Goal: Transaction & Acquisition: Purchase product/service

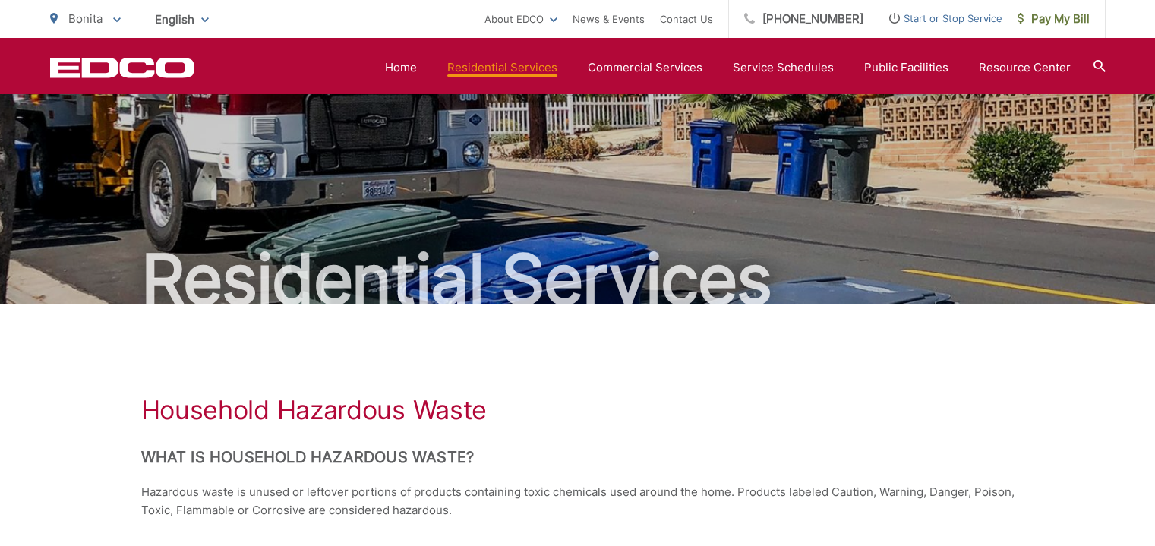
scroll to position [1139, 0]
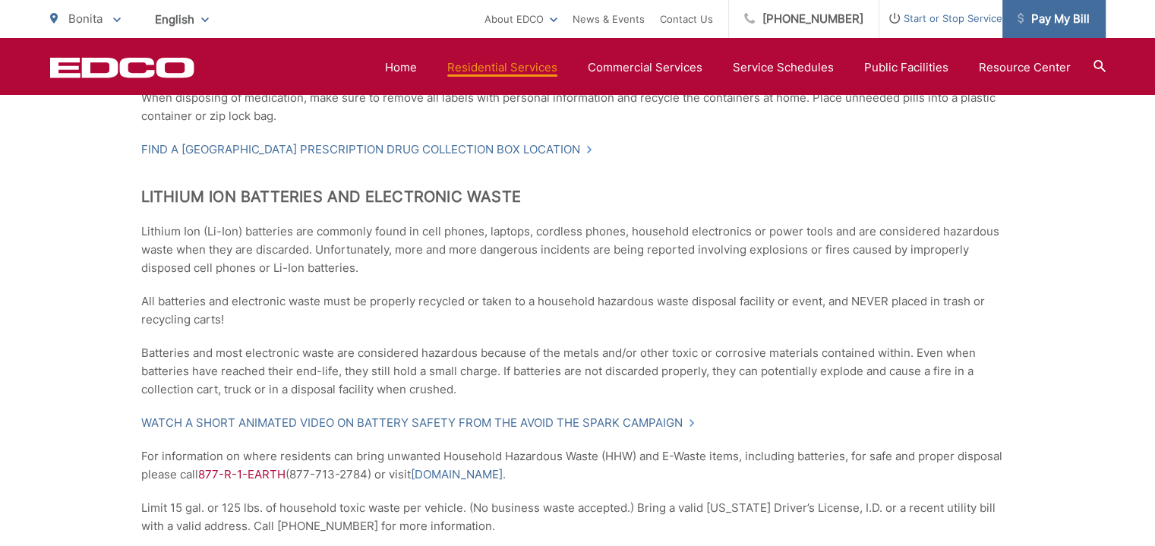
click at [1045, 27] on span "Pay My Bill" at bounding box center [1053, 19] width 72 height 18
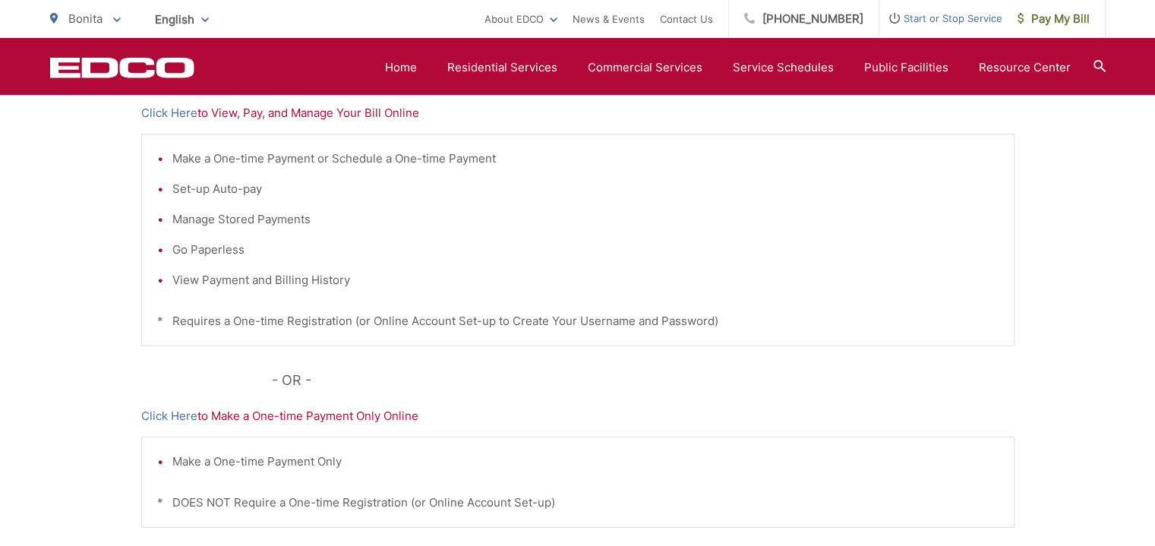
scroll to position [304, 0]
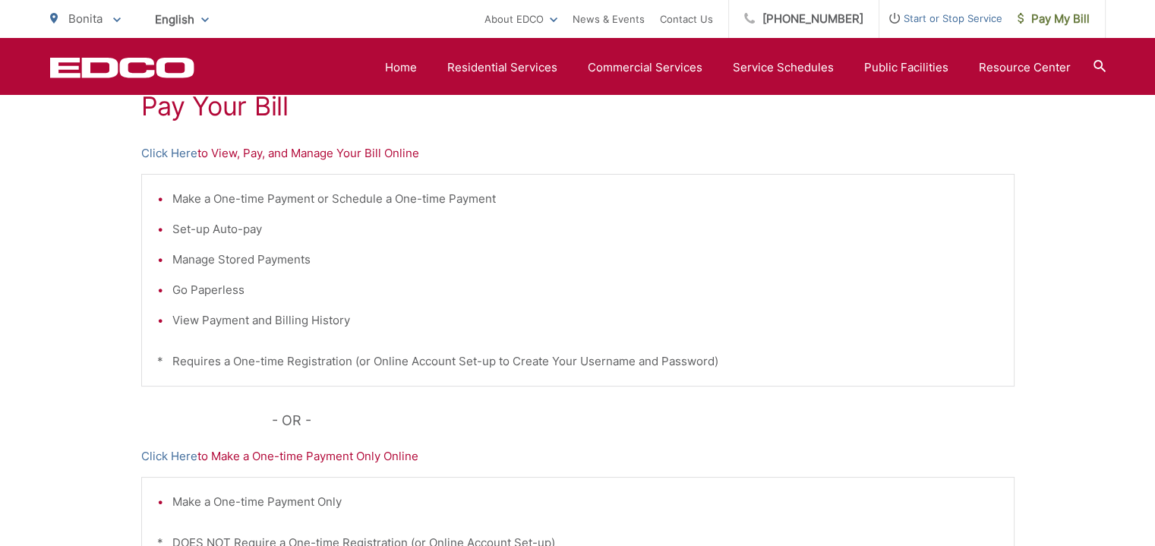
click at [326, 144] on p "Click Here to View, Pay, and Manage Your Bill Online" at bounding box center [577, 153] width 873 height 18
click at [175, 152] on link "Click Here" at bounding box center [169, 153] width 56 height 18
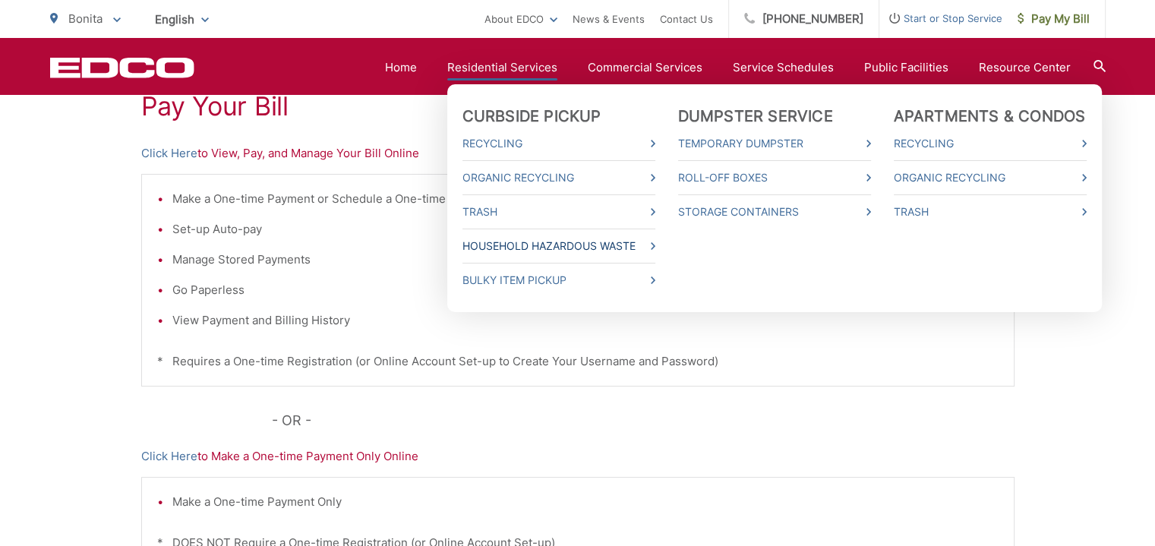
click at [544, 252] on link "Household Hazardous Waste" at bounding box center [558, 246] width 193 height 18
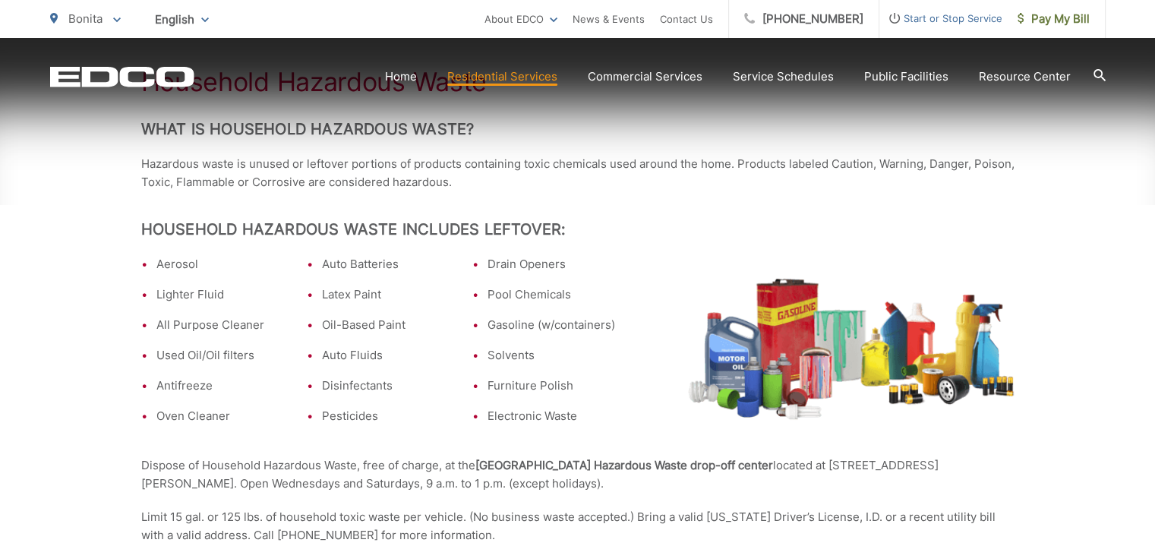
scroll to position [456, 0]
